Goal: Task Accomplishment & Management: Manage account settings

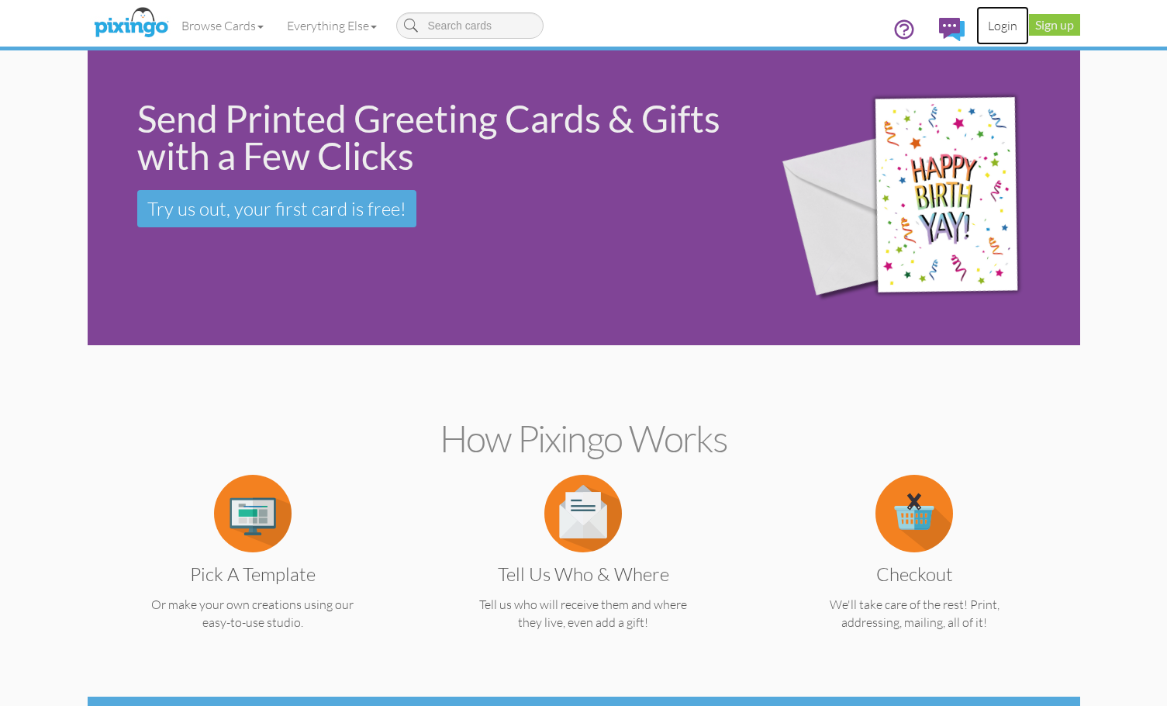
click at [1010, 26] on link "Login" at bounding box center [1002, 25] width 53 height 39
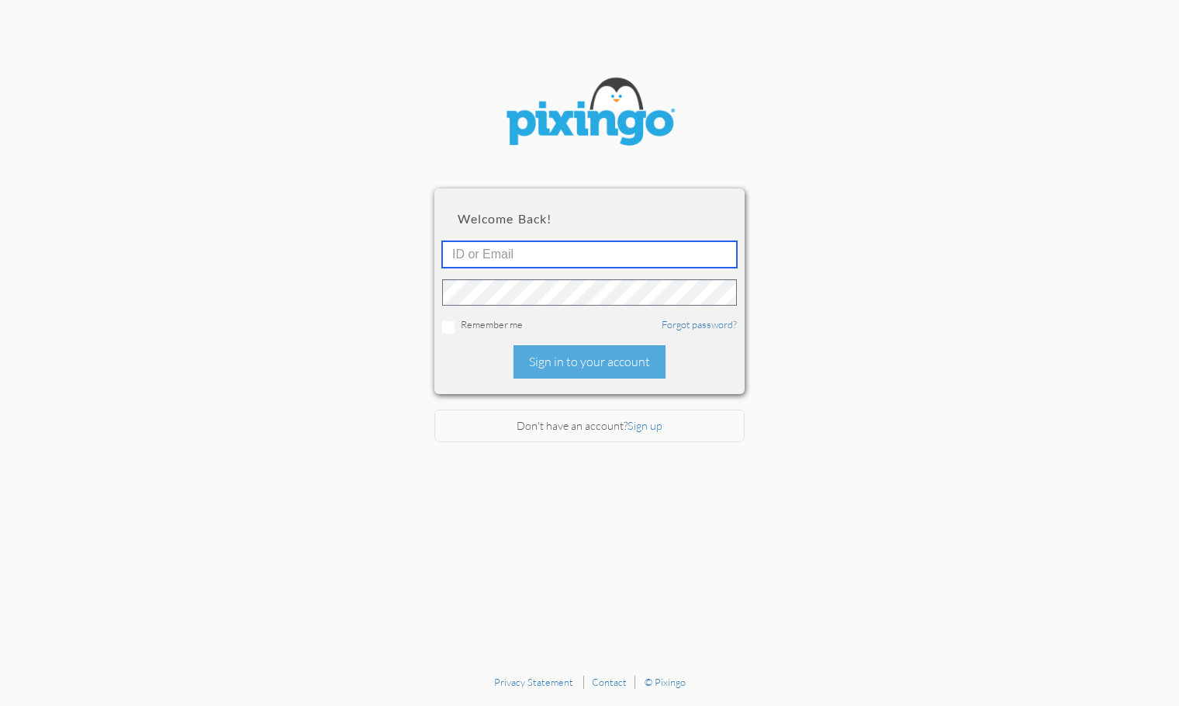
type input "5816"
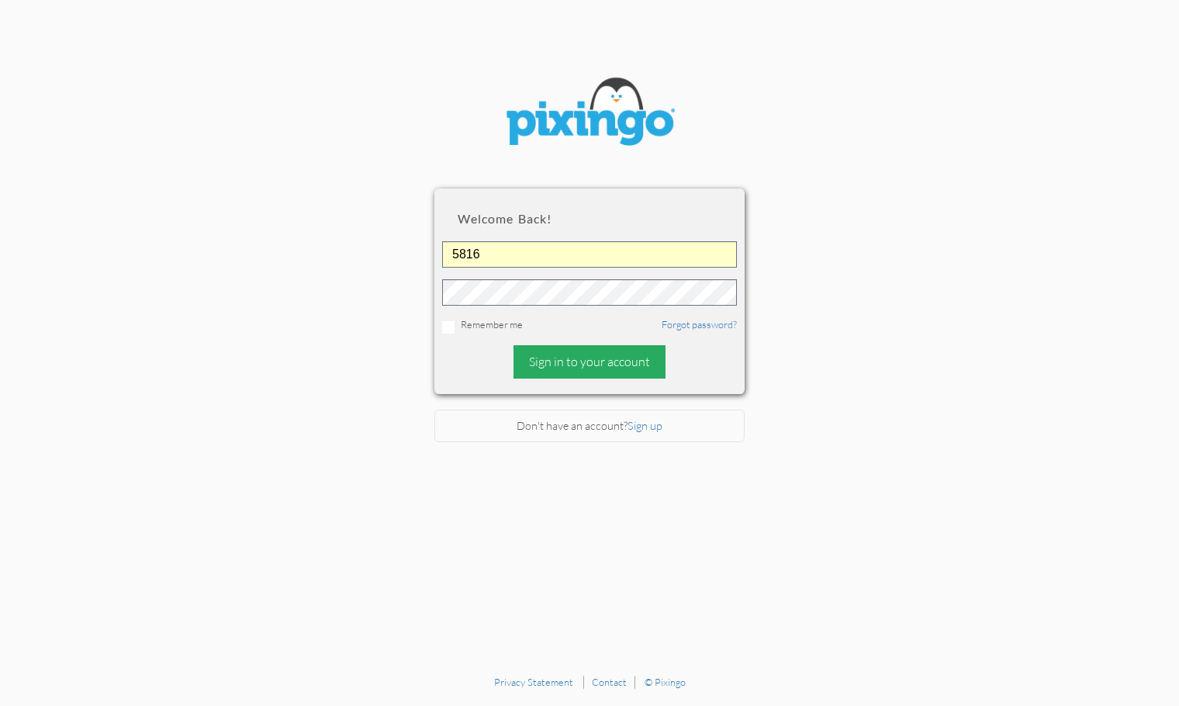
click at [582, 360] on div "Sign in to your account" at bounding box center [589, 361] width 152 height 33
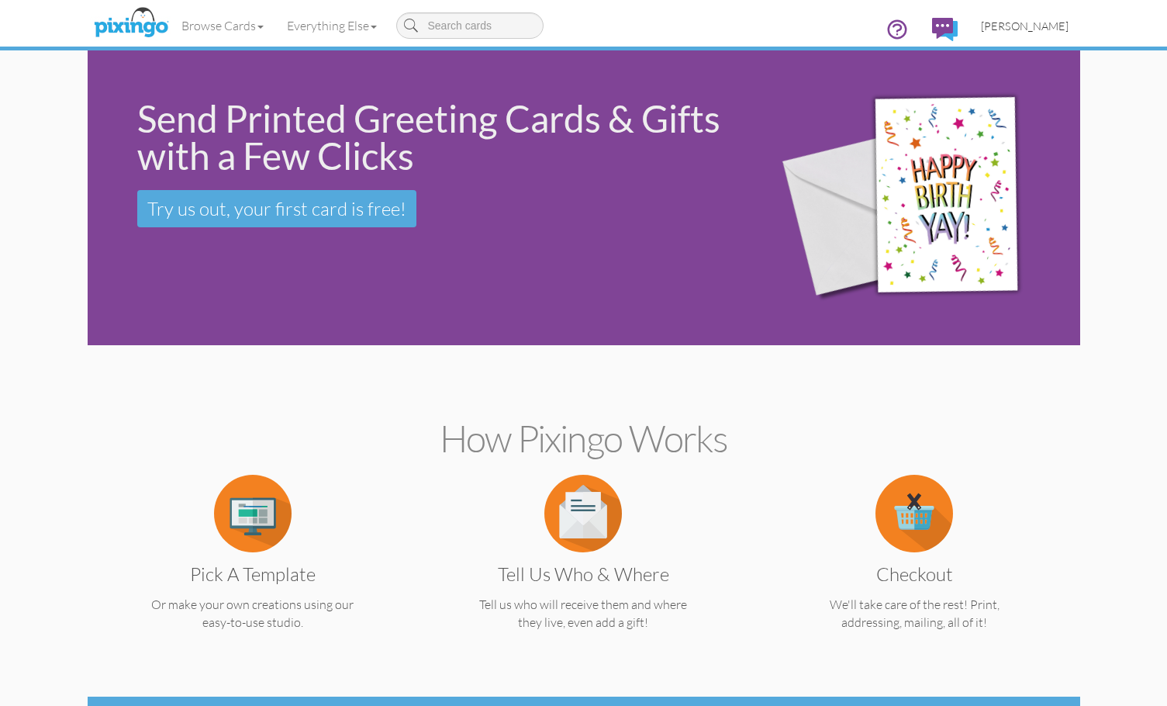
click at [1044, 29] on span "[PERSON_NAME]" at bounding box center [1025, 25] width 88 height 13
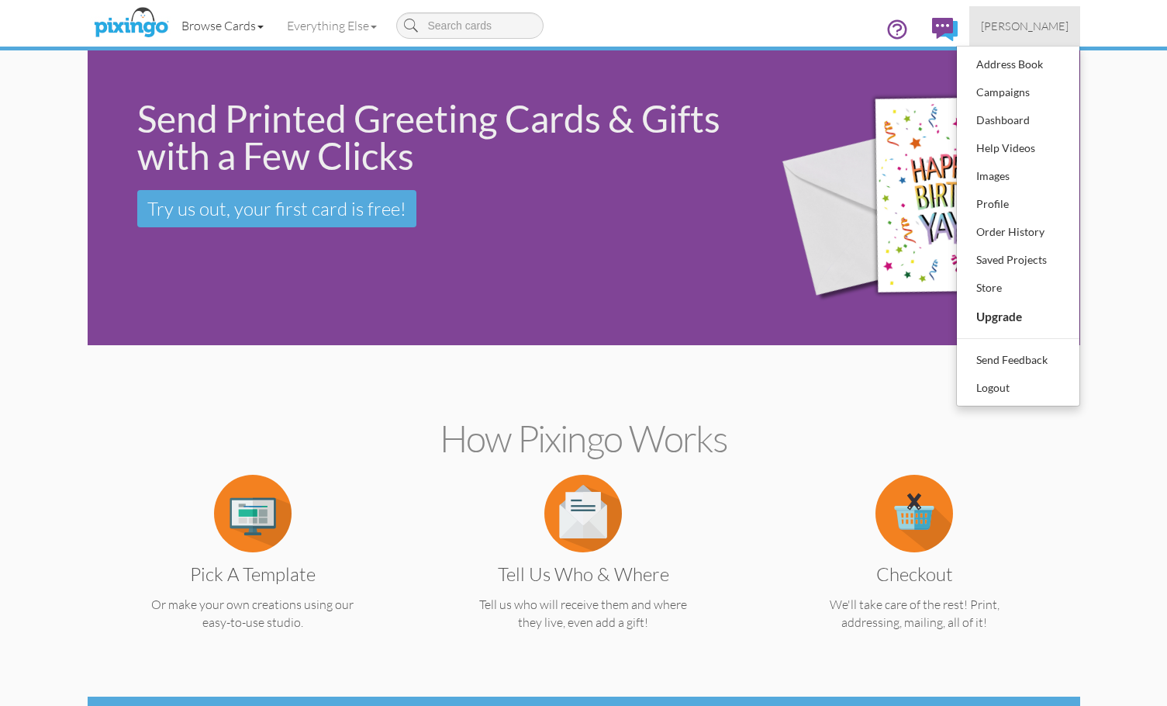
click at [209, 29] on link "Browse Cards" at bounding box center [222, 25] width 105 height 39
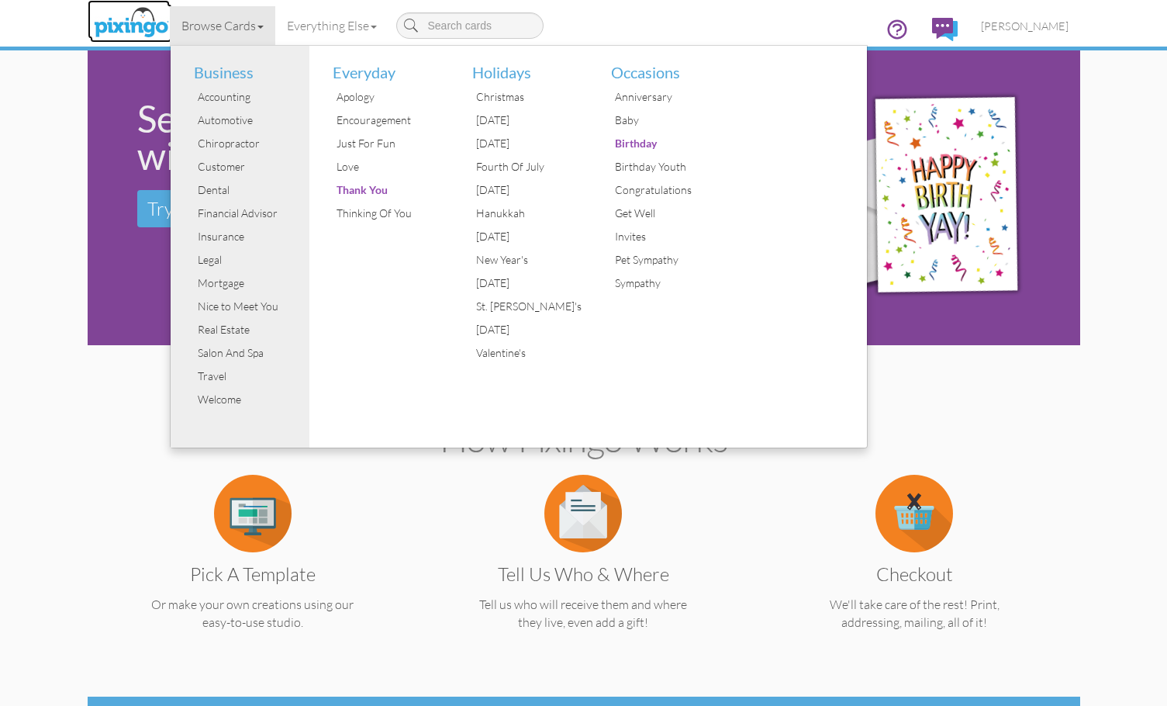
click at [115, 30] on img at bounding box center [131, 23] width 82 height 39
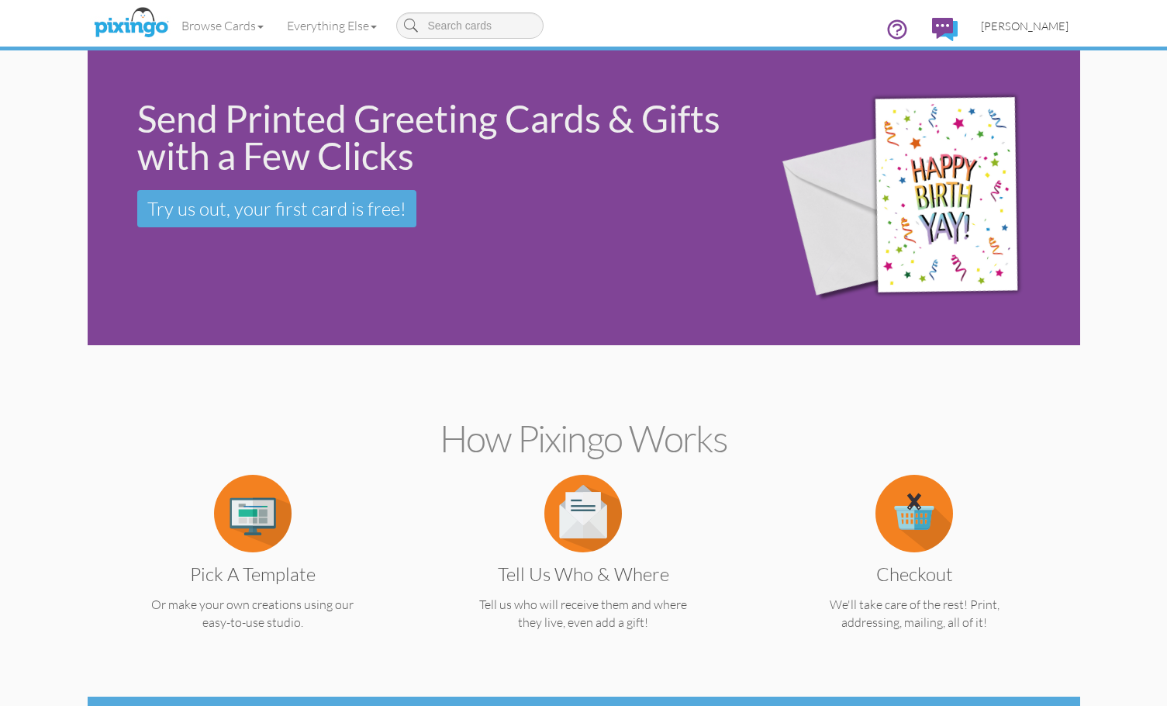
click at [1038, 25] on span "[PERSON_NAME]" at bounding box center [1025, 25] width 88 height 13
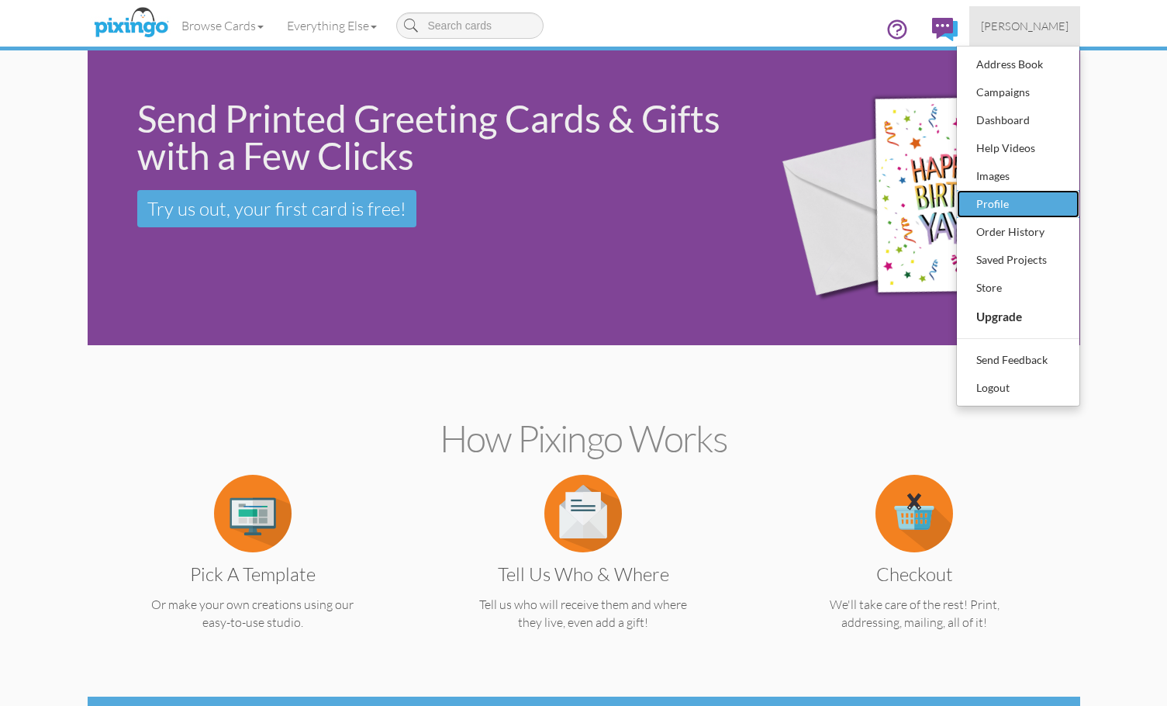
click at [1003, 198] on div "Profile" at bounding box center [1017, 203] width 91 height 23
